Goal: Use online tool/utility: Use online tool/utility

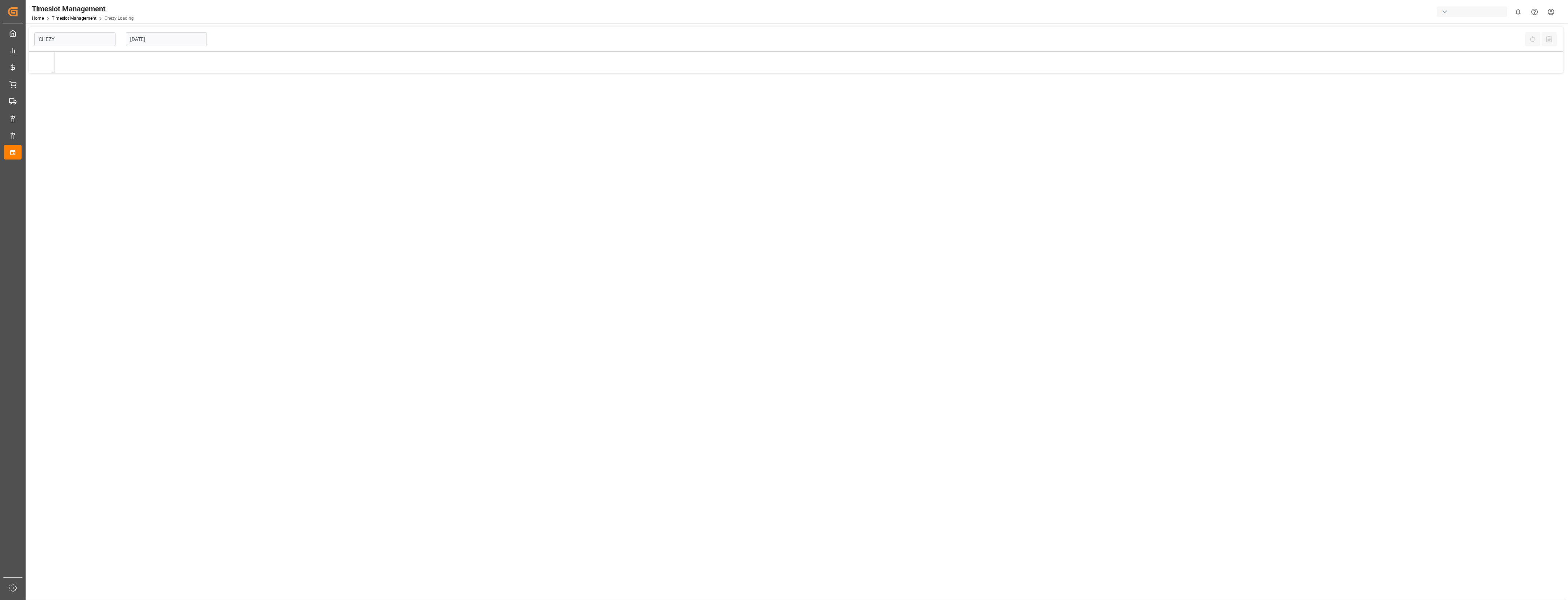
type input "Chezy Loading"
